Goal: Task Accomplishment & Management: Complete application form

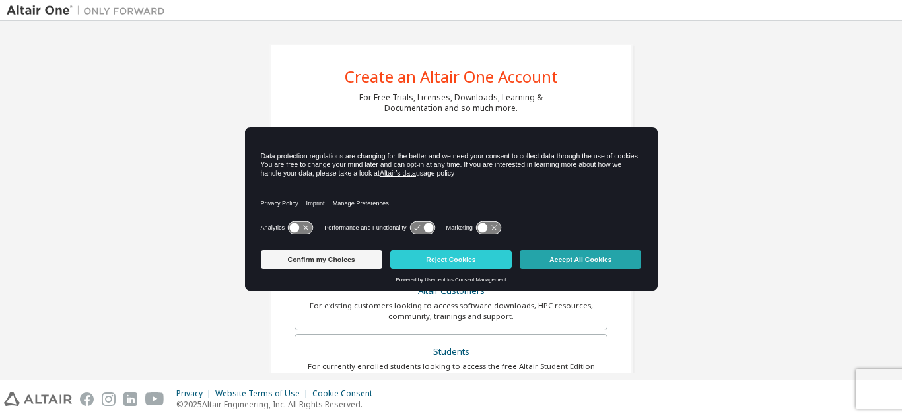
click at [596, 263] on button "Accept All Cookies" at bounding box center [580, 259] width 121 height 18
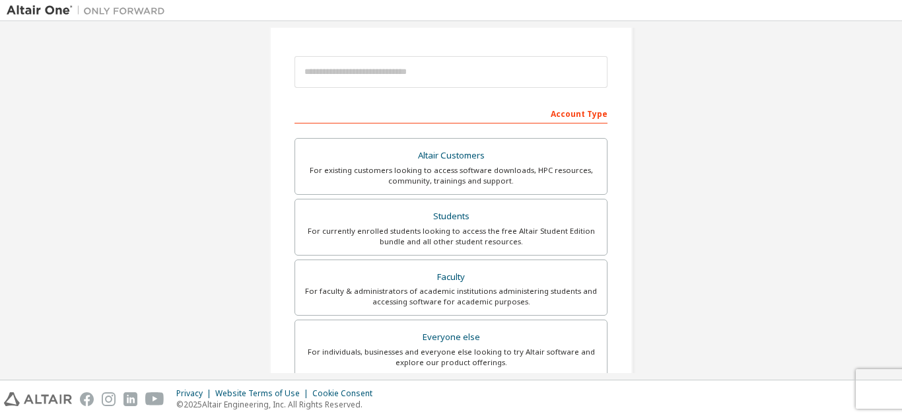
scroll to position [135, 0]
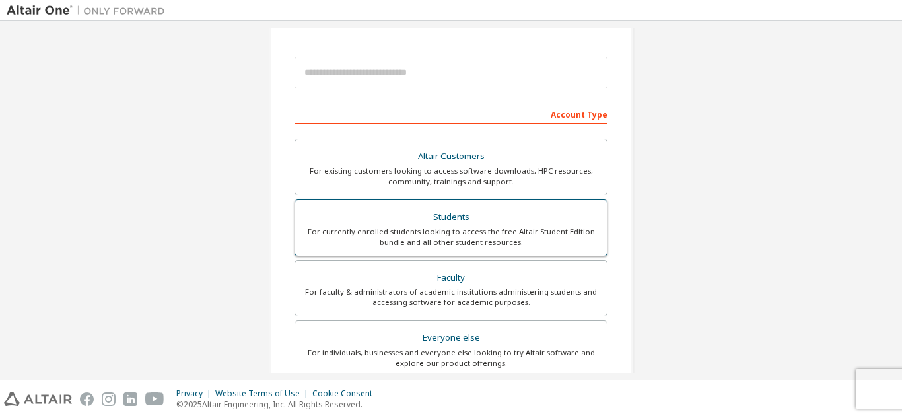
click at [534, 239] on div "For currently enrolled students looking to access the free Altair Student Editi…" at bounding box center [451, 236] width 296 height 21
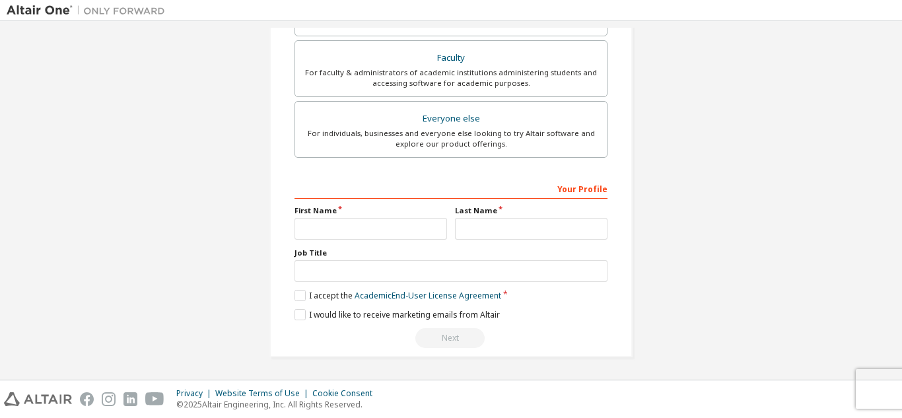
scroll to position [388, 0]
click at [343, 234] on input "text" at bounding box center [370, 229] width 152 height 22
type input "*"
type input "**********"
click at [512, 232] on input "text" at bounding box center [531, 229] width 152 height 22
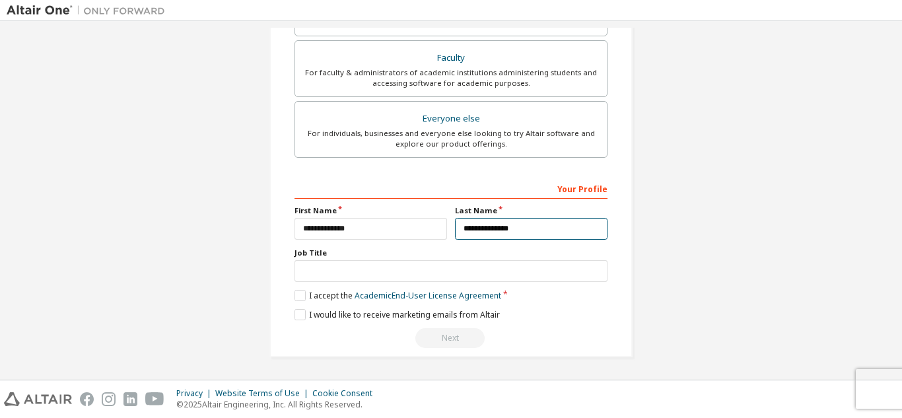
type input "**********"
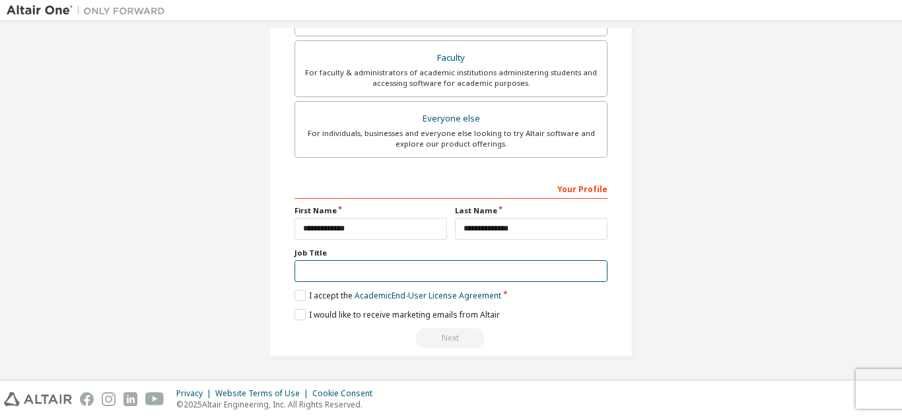
click at [537, 275] on input "text" at bounding box center [450, 271] width 313 height 22
type input "*******"
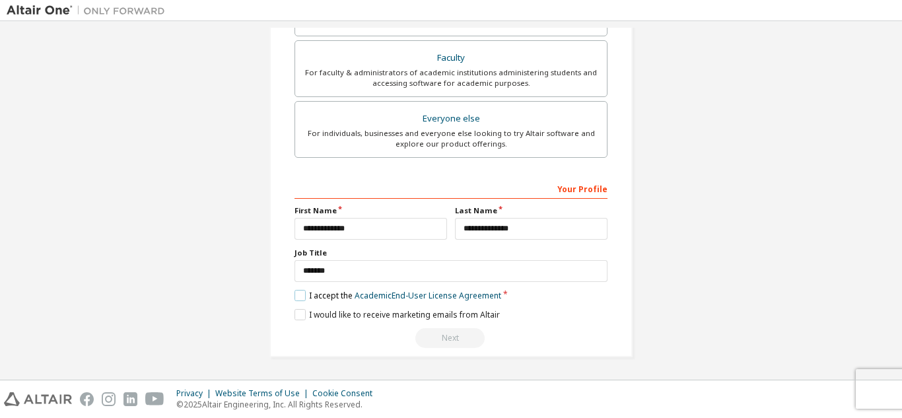
click at [296, 293] on label "I accept the Academic End-User License Agreement" at bounding box center [397, 295] width 207 height 11
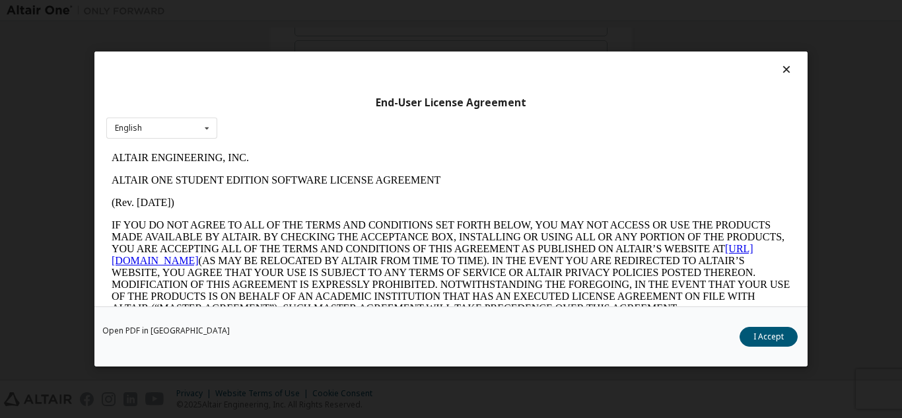
scroll to position [0, 0]
click at [776, 340] on button "I Accept" at bounding box center [768, 337] width 58 height 20
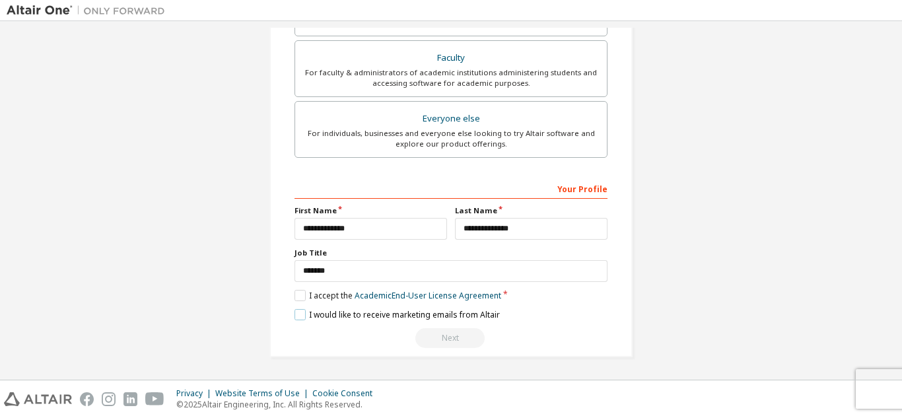
click at [302, 319] on label "I would like to receive marketing emails from Altair" at bounding box center [396, 314] width 205 height 11
click at [296, 317] on label "I would like to receive marketing emails from Altair" at bounding box center [396, 314] width 205 height 11
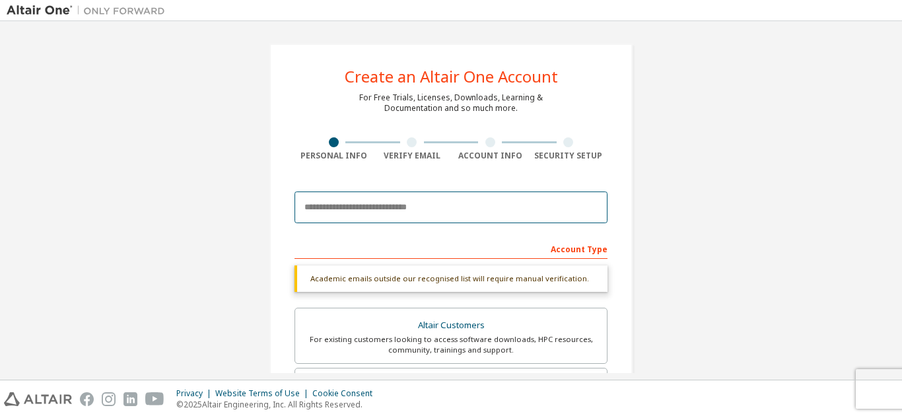
click at [471, 203] on input "email" at bounding box center [450, 207] width 313 height 32
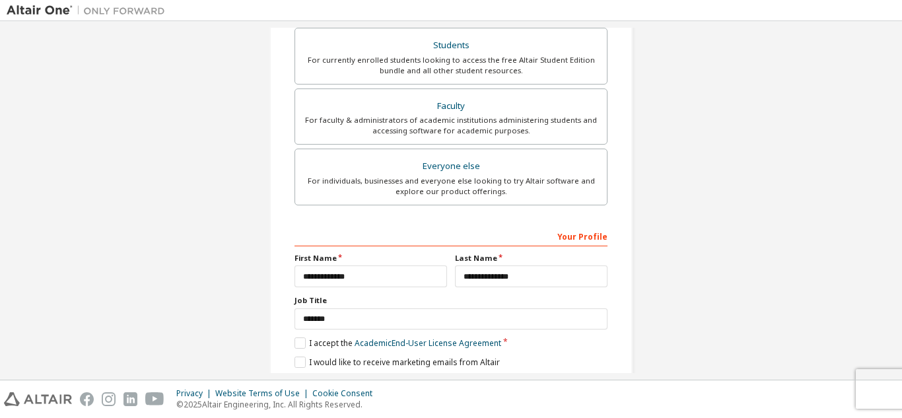
scroll to position [354, 0]
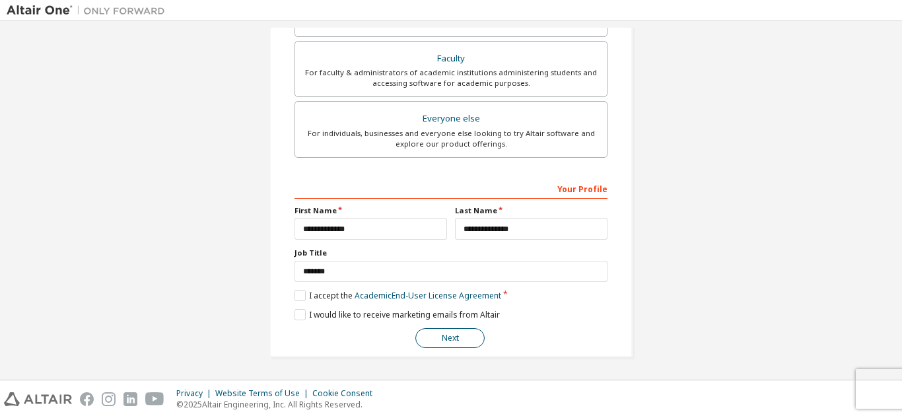
click at [455, 343] on button "Next" at bounding box center [449, 338] width 69 height 20
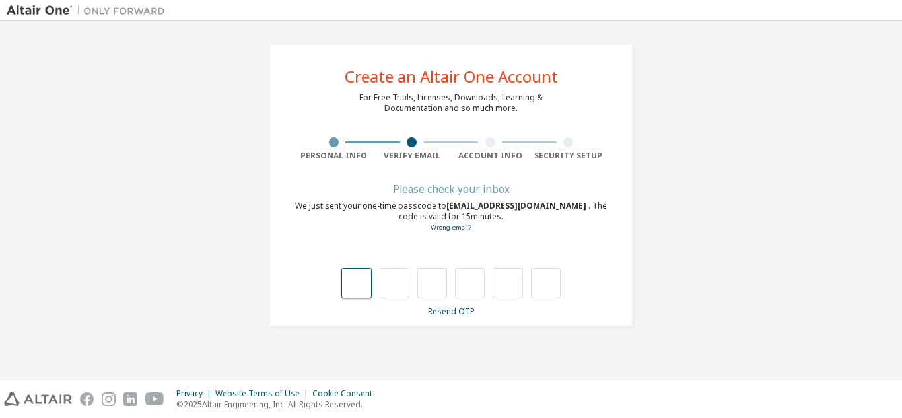
scroll to position [0, 0]
click at [465, 228] on link "Wrong email?" at bounding box center [450, 227] width 41 height 9
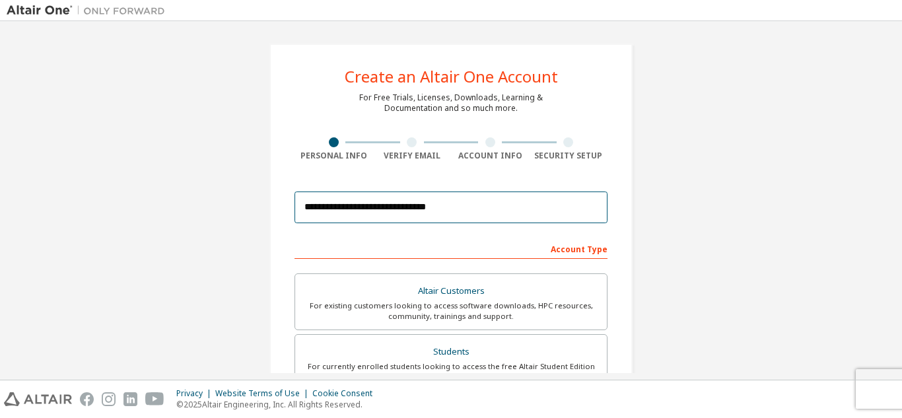
click at [352, 209] on input "**********" at bounding box center [450, 207] width 313 height 32
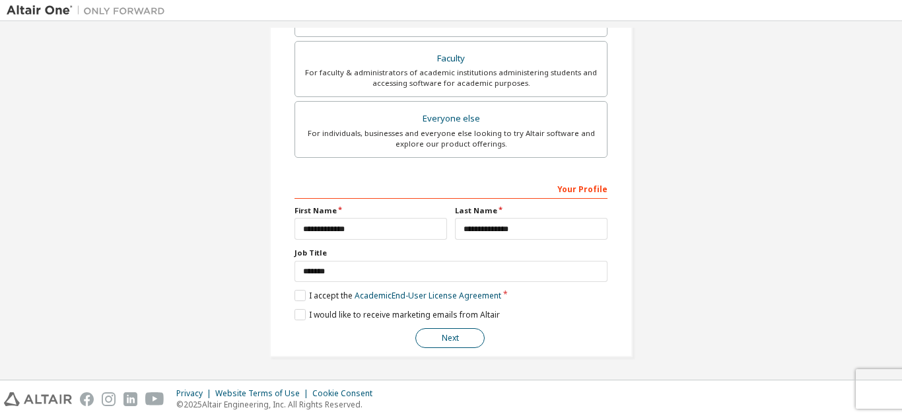
type input "**********"
click at [455, 334] on button "Next" at bounding box center [449, 338] width 69 height 20
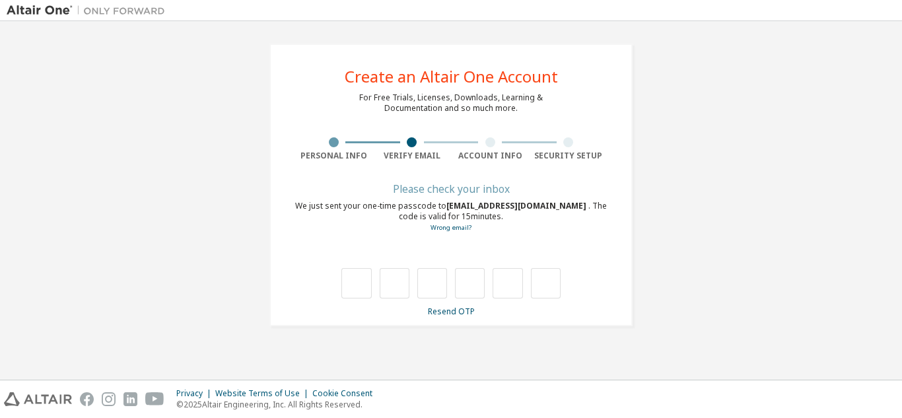
type input "*"
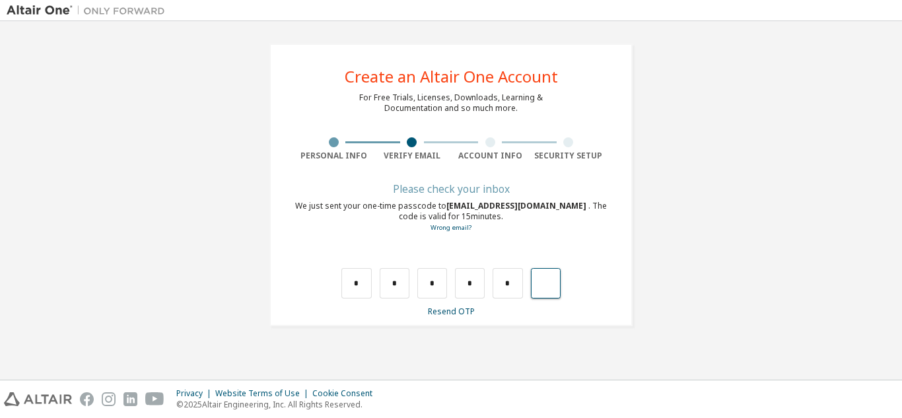
type input "*"
